Goal: Information Seeking & Learning: Learn about a topic

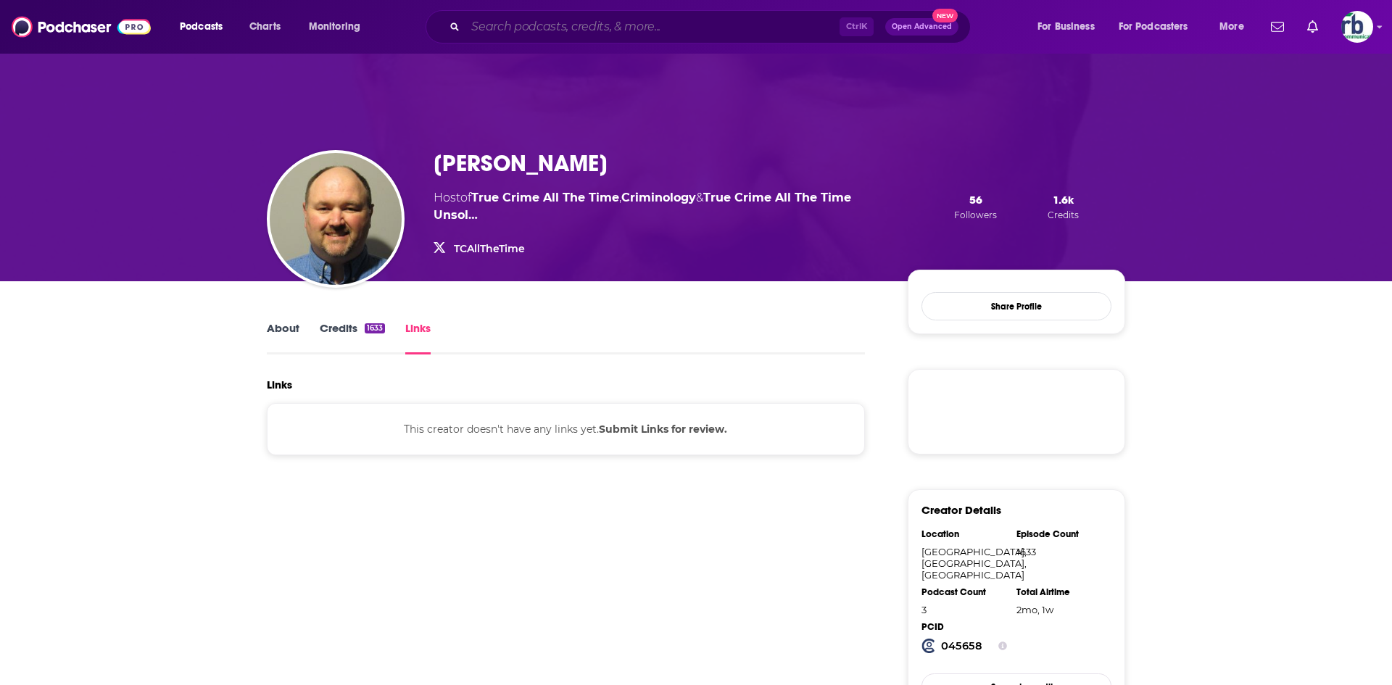
click at [607, 25] on input "Search podcasts, credits, & more..." at bounding box center [652, 26] width 374 height 23
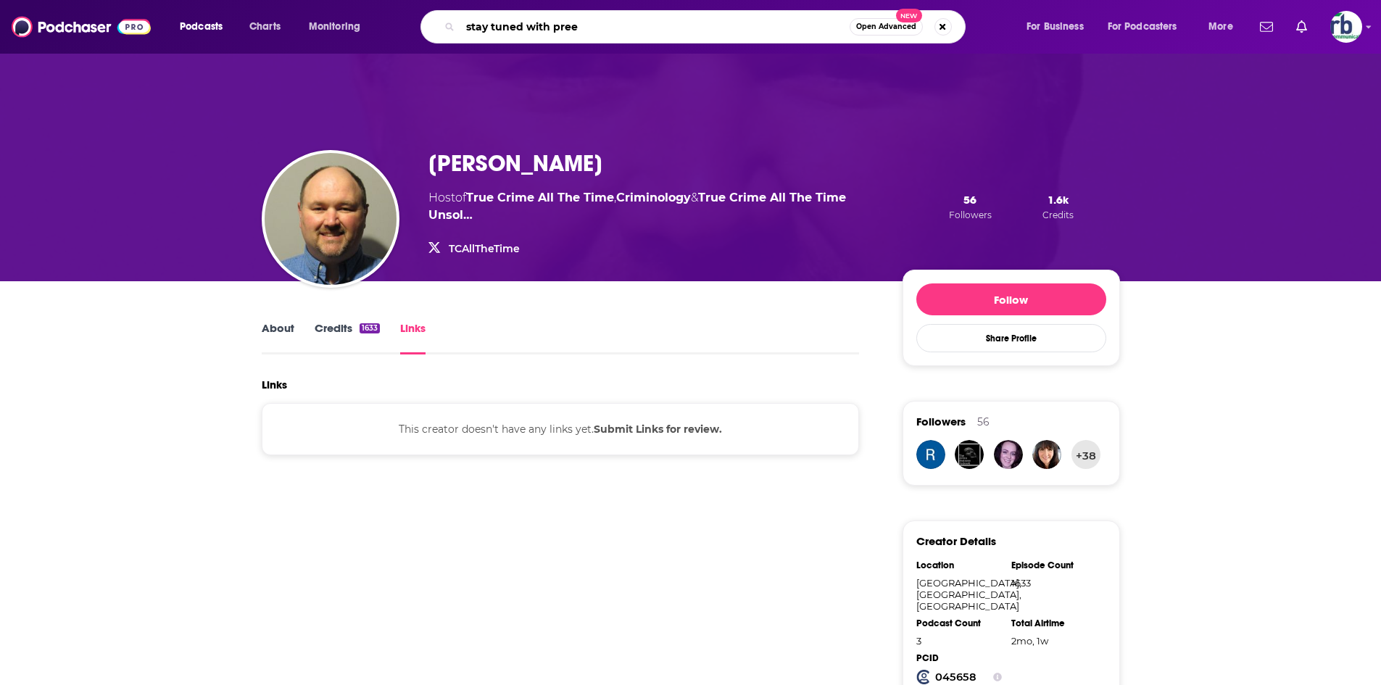
type input "stay tuned with preet"
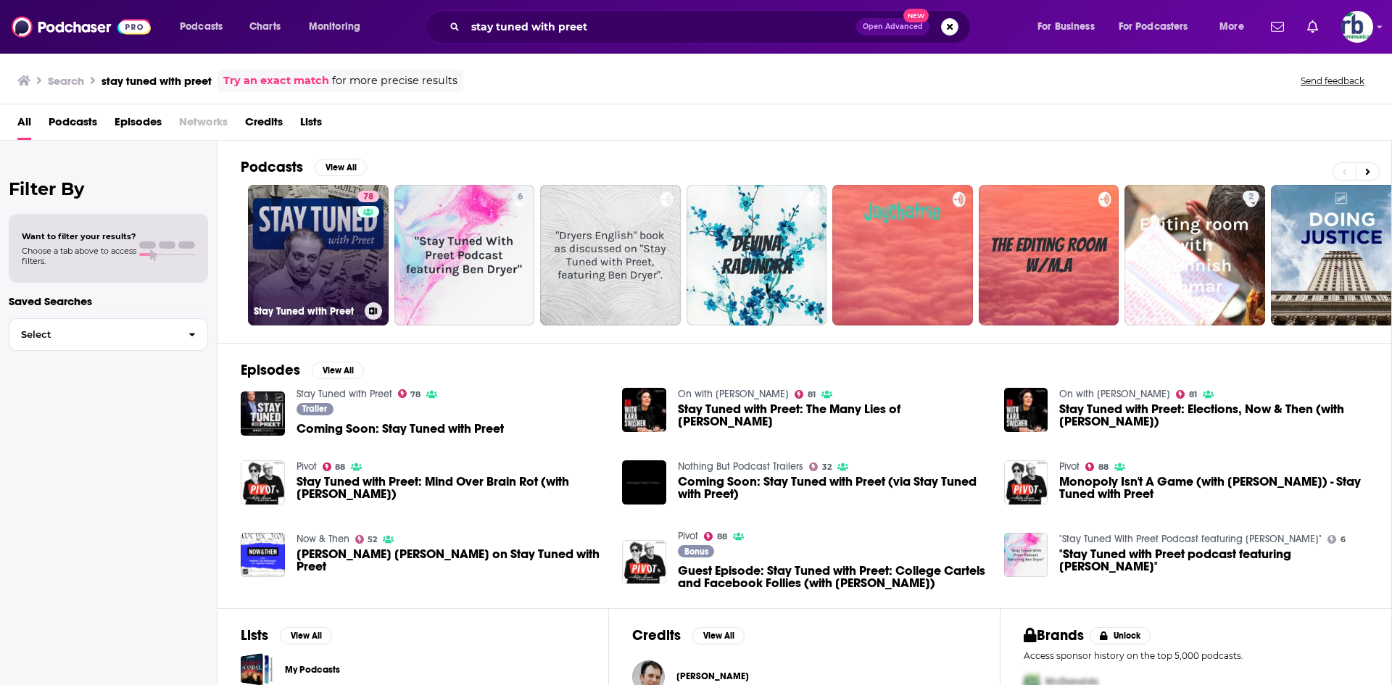
click at [320, 228] on link "78 Stay Tuned with Preet" at bounding box center [318, 255] width 141 height 141
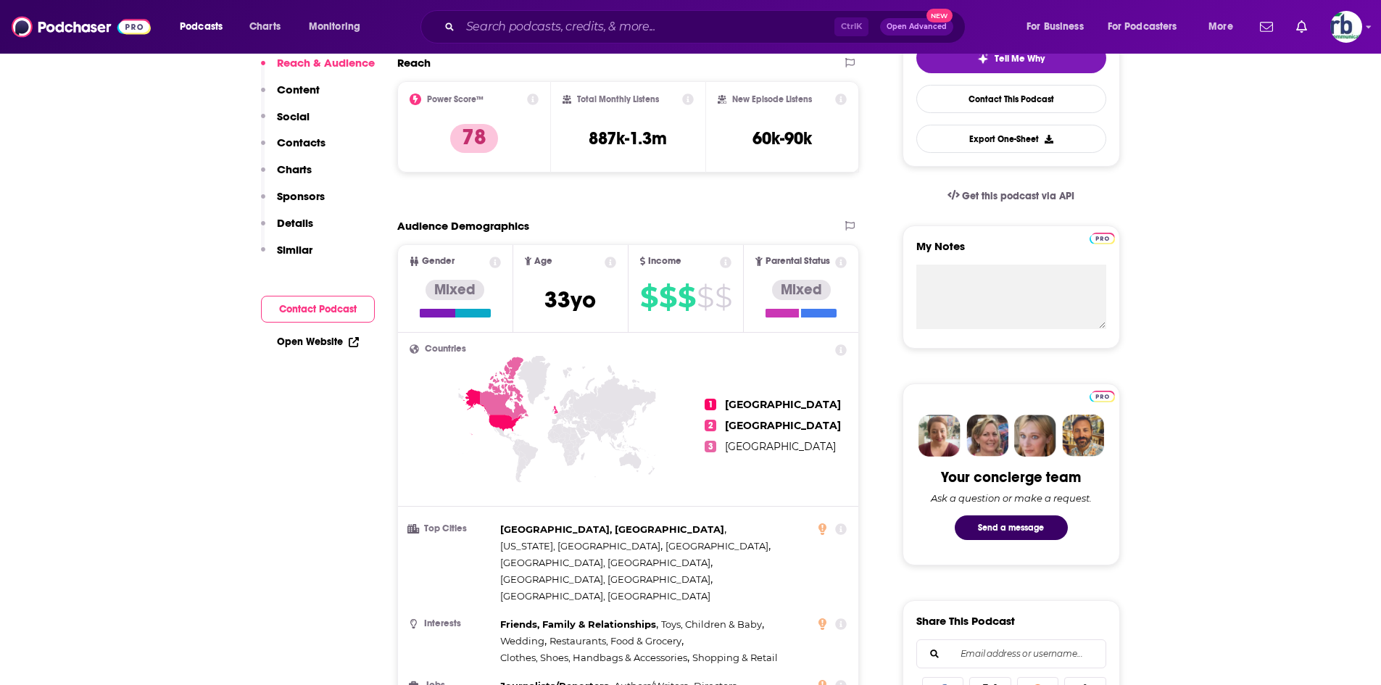
scroll to position [145, 0]
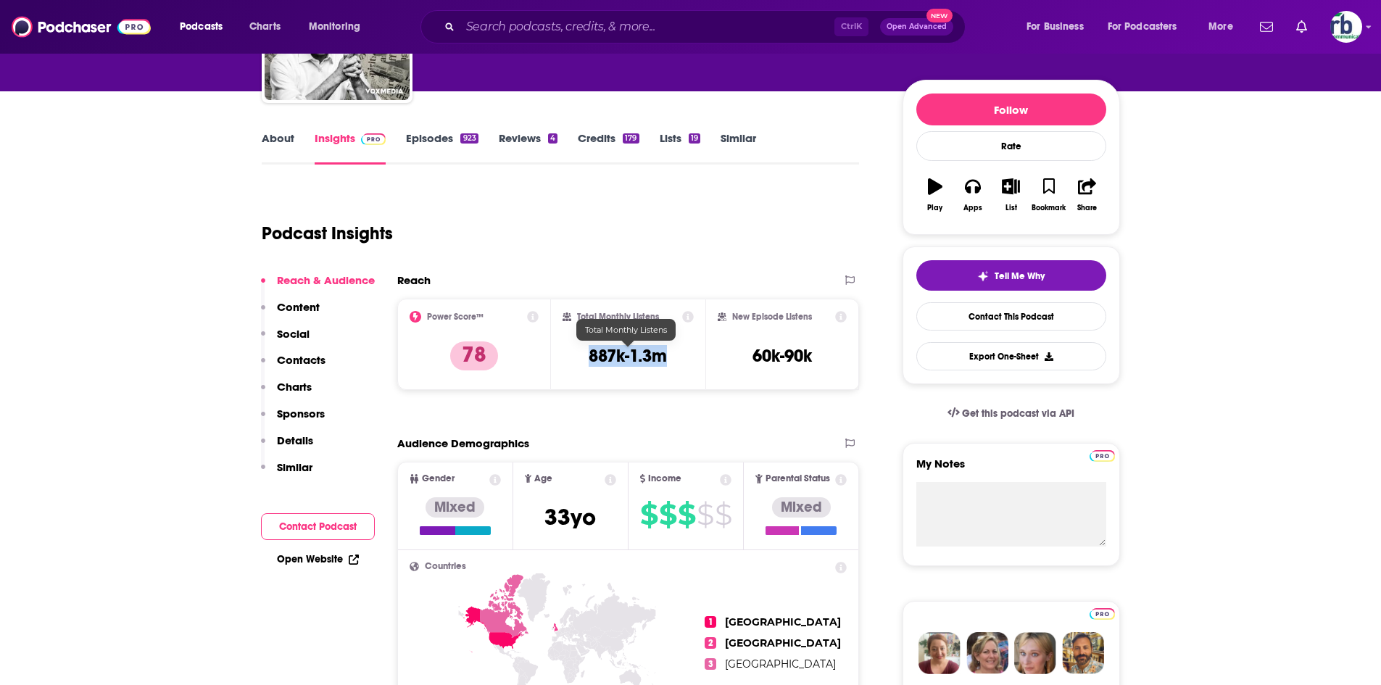
drag, startPoint x: 702, startPoint y: 361, endPoint x: 665, endPoint y: 357, distance: 36.4
click at [666, 357] on div "Total Monthly Listens 887k-1.3m" at bounding box center [628, 344] width 131 height 67
